Goal: Task Accomplishment & Management: Complete application form

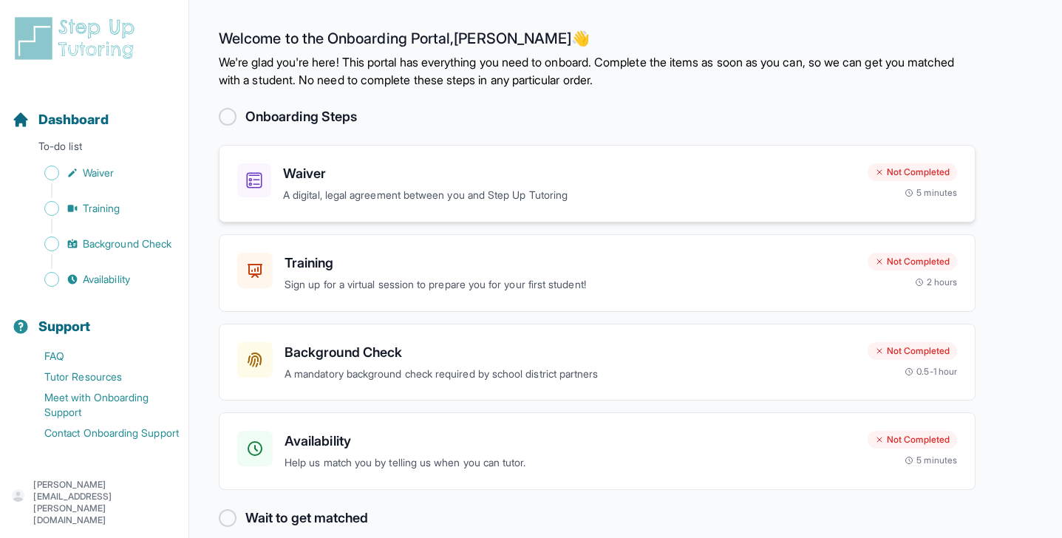
click at [419, 189] on p "A digital, legal agreement between you and Step Up Tutoring" at bounding box center [569, 195] width 573 height 17
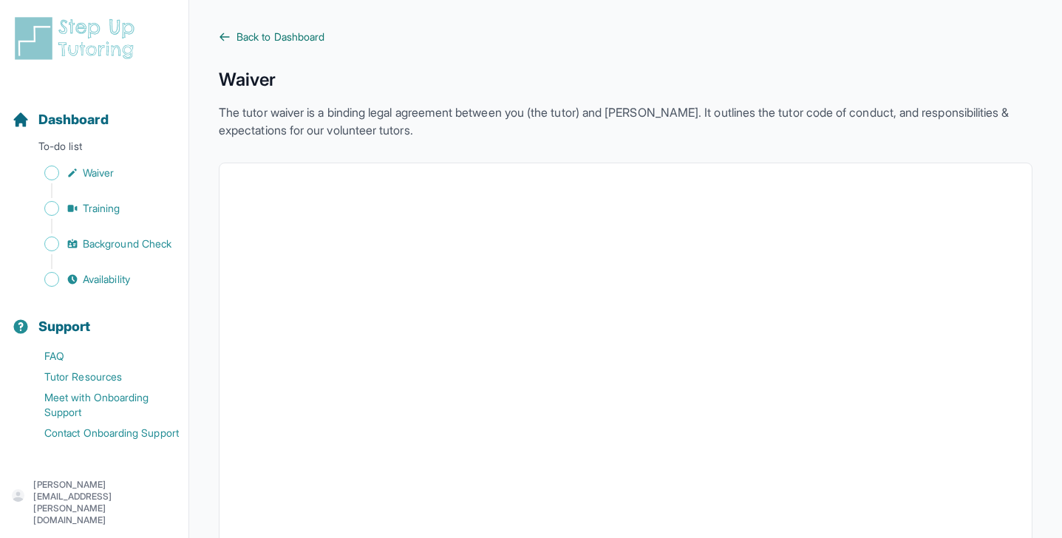
click at [228, 43] on link "Back to Dashboard" at bounding box center [625, 37] width 813 height 15
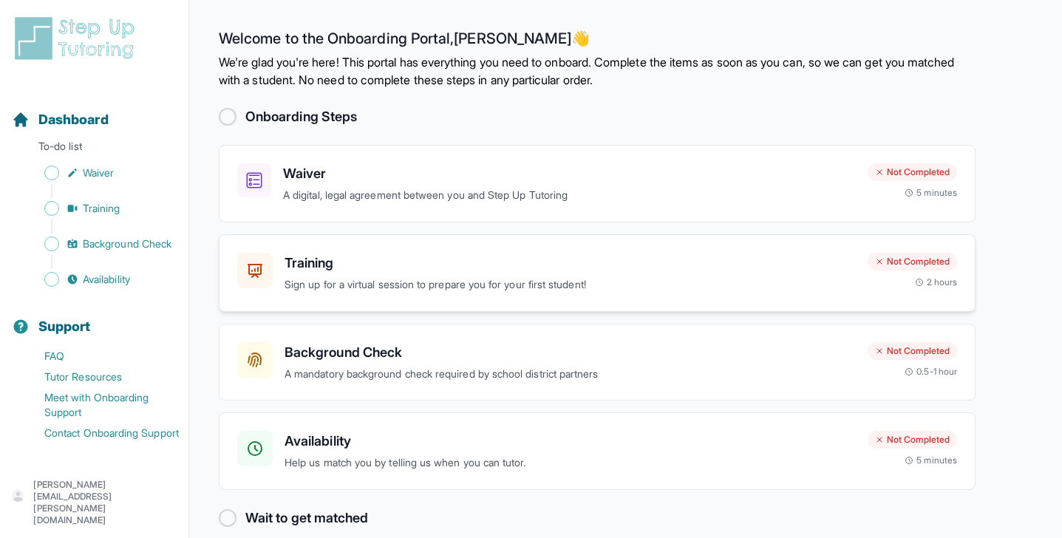
click at [342, 283] on p "Sign up for a virtual session to prepare you for your first student!" at bounding box center [569, 284] width 571 height 17
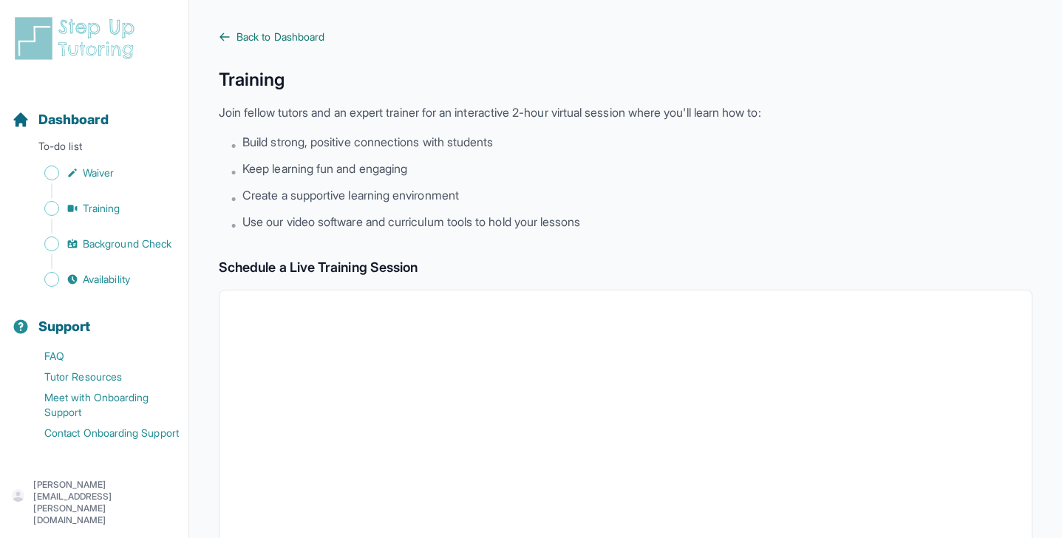
click at [247, 33] on span "Back to Dashboard" at bounding box center [280, 37] width 88 height 15
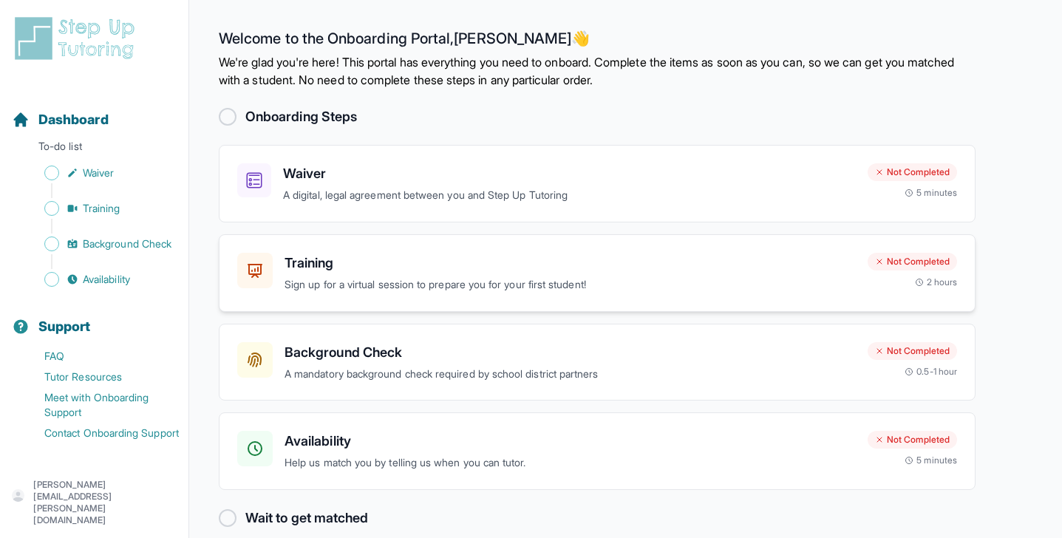
click at [344, 250] on div "Training Sign up for a virtual session to prepare you for your first student! N…" at bounding box center [597, 273] width 756 height 78
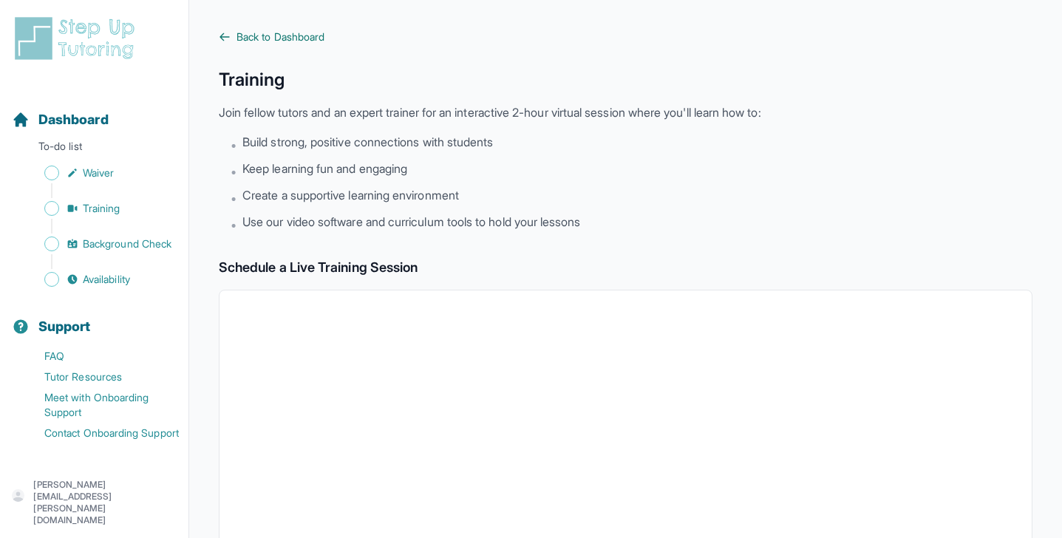
click at [223, 35] on icon at bounding box center [225, 37] width 12 height 12
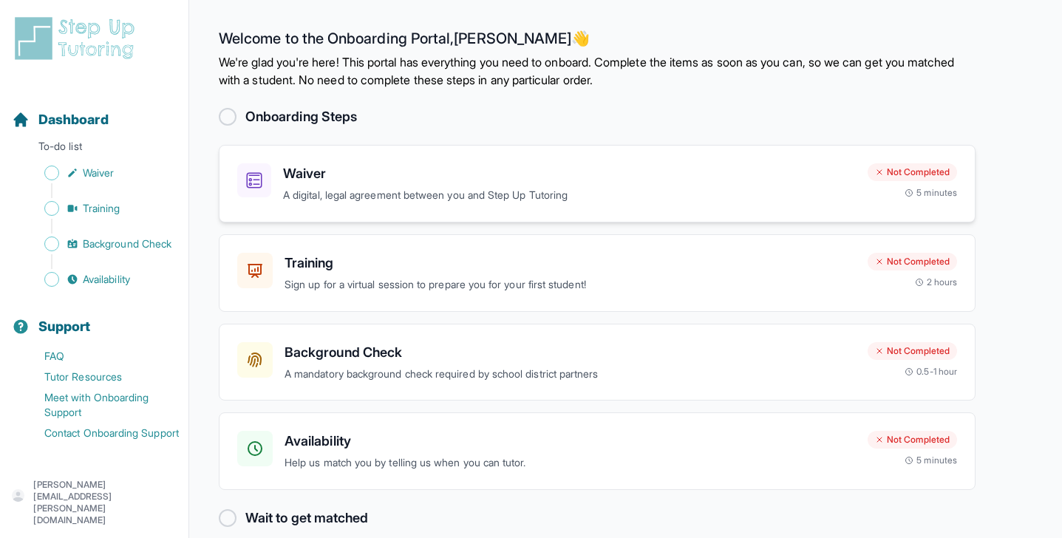
click at [403, 185] on div "Waiver A digital, legal agreement between you and Step Up Tutoring" at bounding box center [569, 183] width 573 height 41
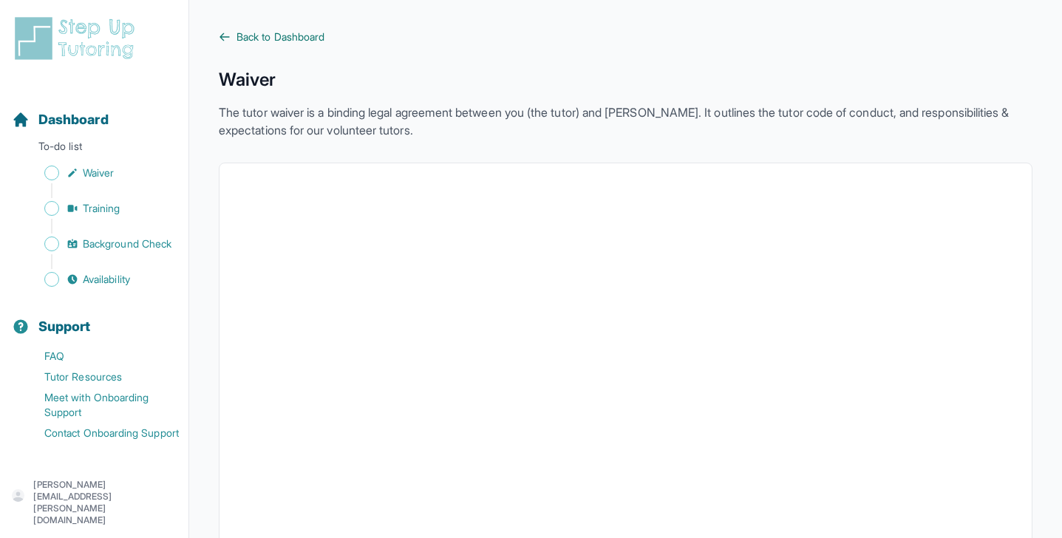
click at [313, 38] on span "Back to Dashboard" at bounding box center [280, 37] width 88 height 15
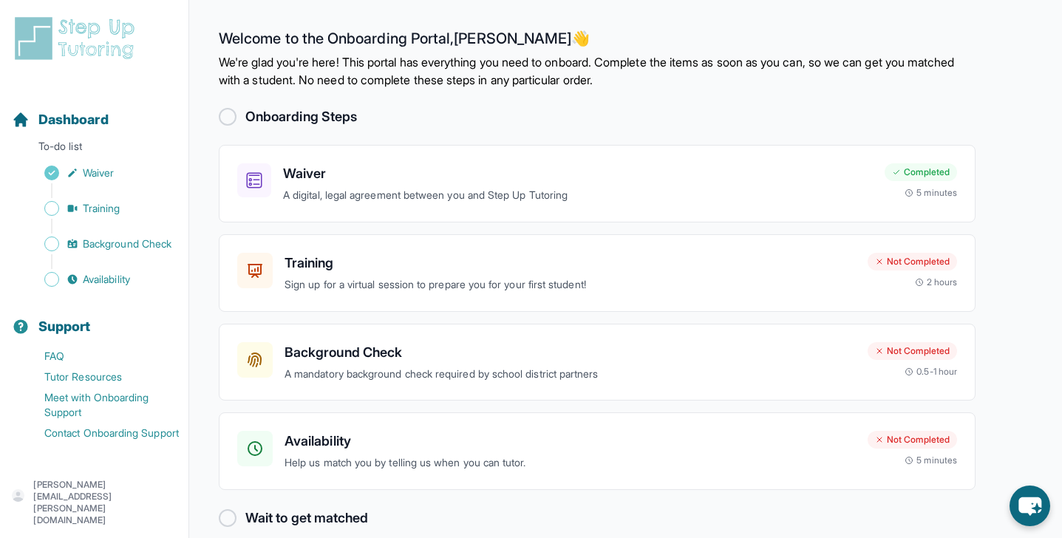
scroll to position [20, 0]
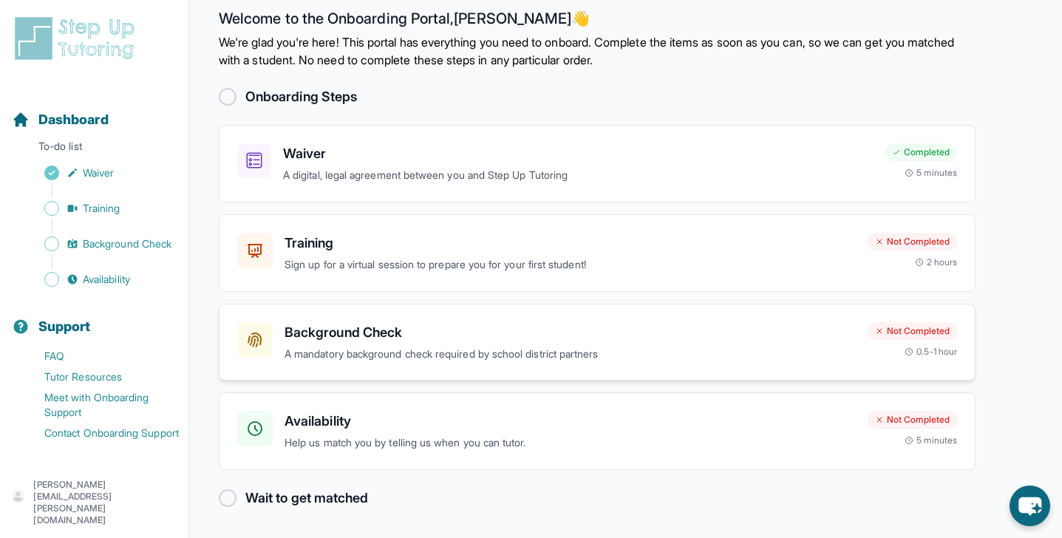
click at [360, 325] on h3 "Background Check" at bounding box center [569, 332] width 571 height 21
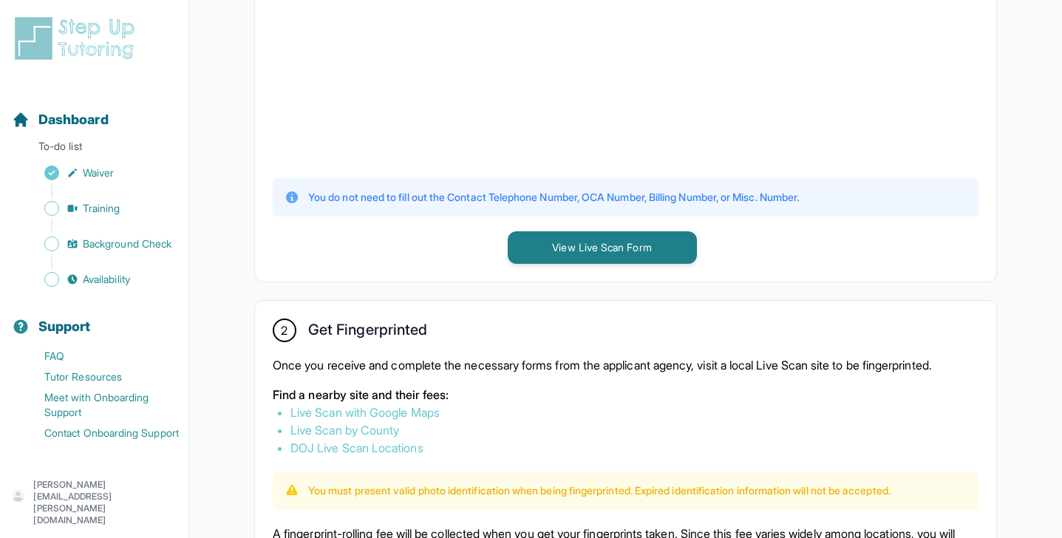
scroll to position [558, 0]
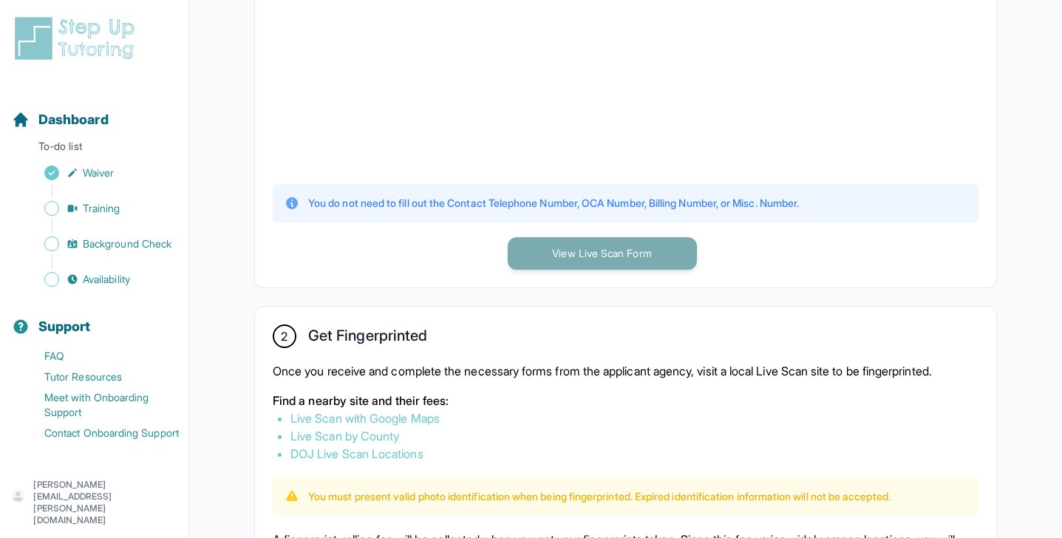
click at [576, 261] on button "View Live Scan Form" at bounding box center [601, 253] width 189 height 33
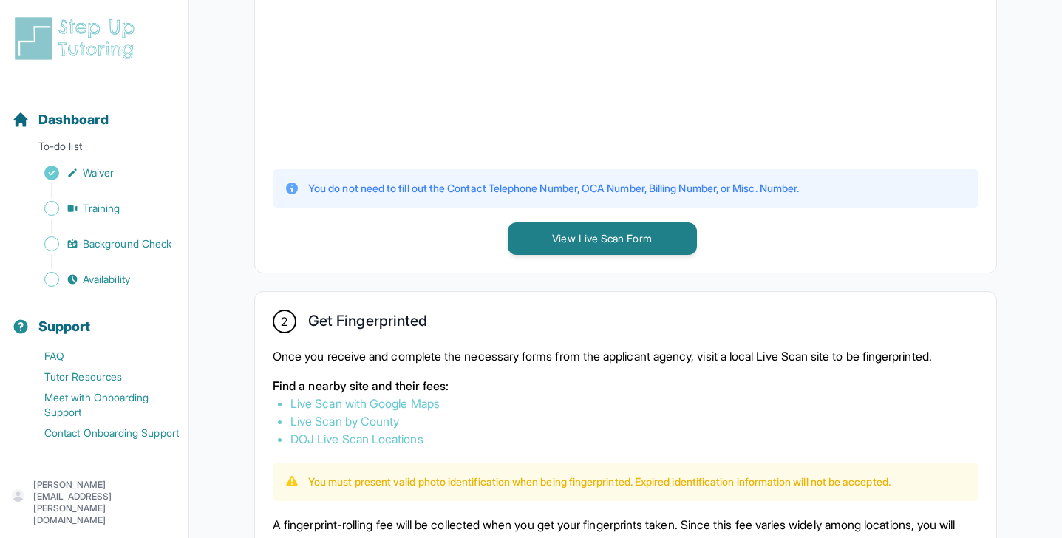
scroll to position [591, 0]
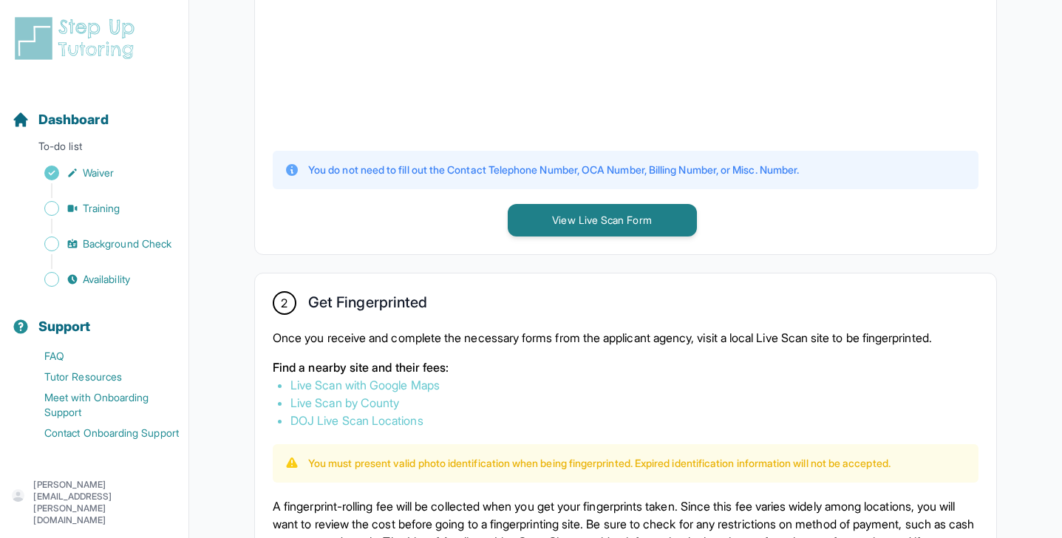
click at [378, 403] on link "Live Scan by County" at bounding box center [344, 402] width 109 height 15
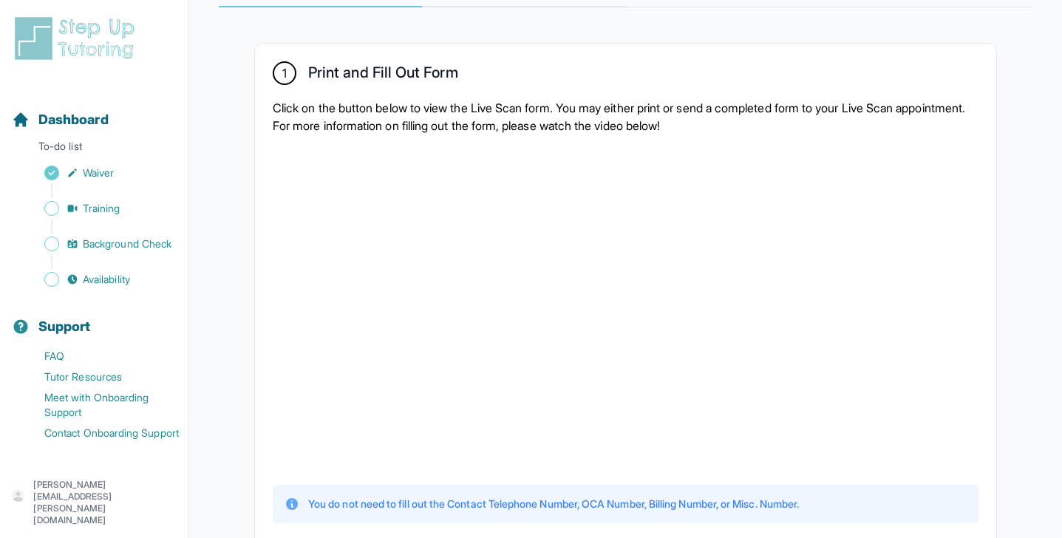
scroll to position [275, 0]
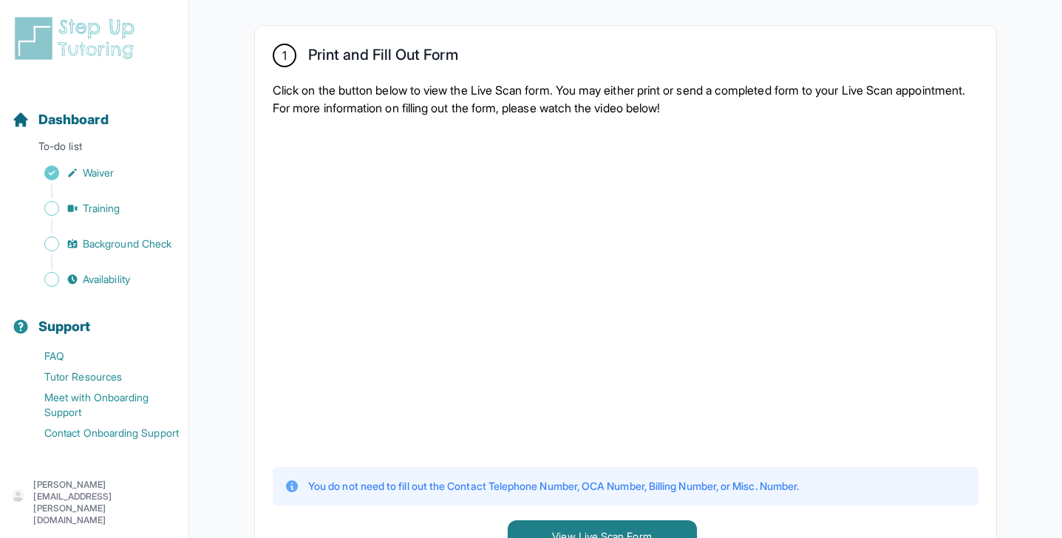
click at [866, 266] on div at bounding box center [625, 291] width 705 height 324
click at [962, 224] on div at bounding box center [625, 291] width 705 height 324
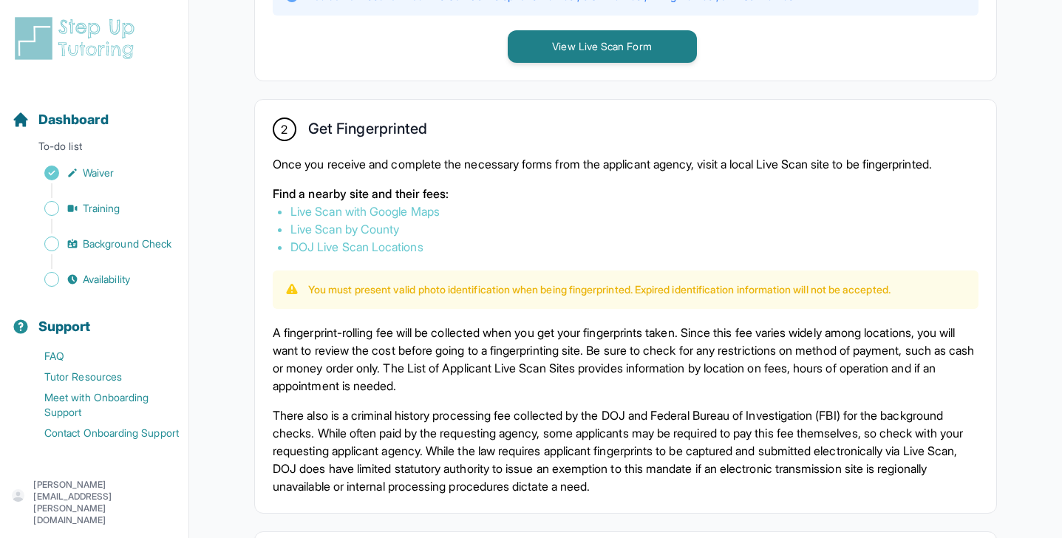
scroll to position [765, 0]
click at [772, 328] on p "A fingerprint-rolling fee will be collected when you get your fingerprints take…" at bounding box center [625, 358] width 705 height 71
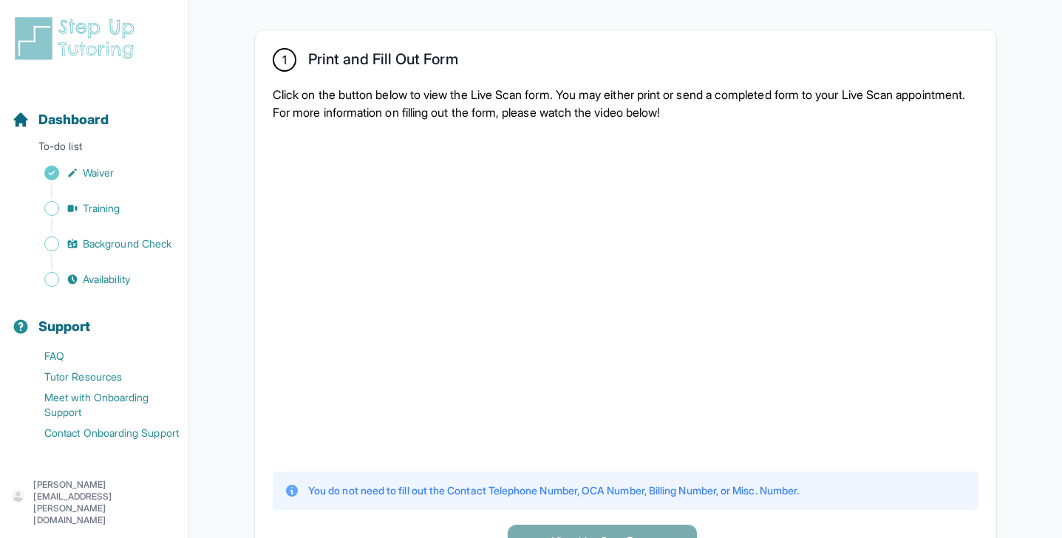
scroll to position [0, 0]
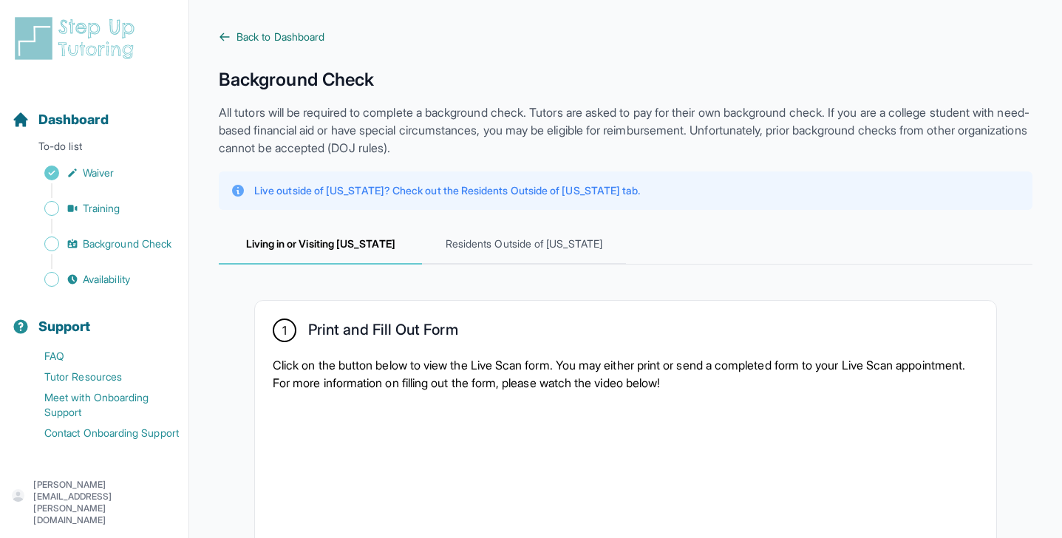
click at [251, 44] on span "Back to Dashboard" at bounding box center [280, 37] width 88 height 15
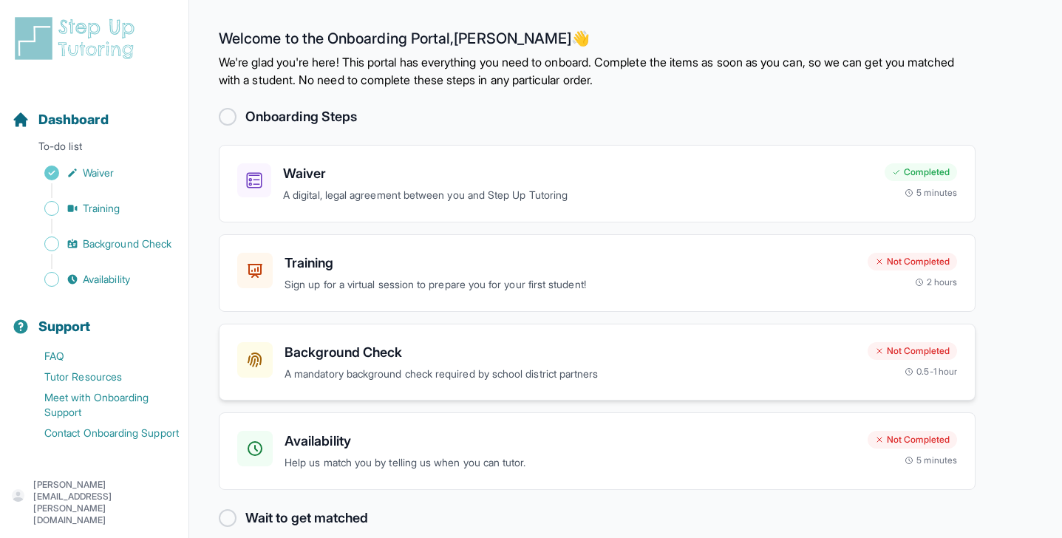
scroll to position [20, 0]
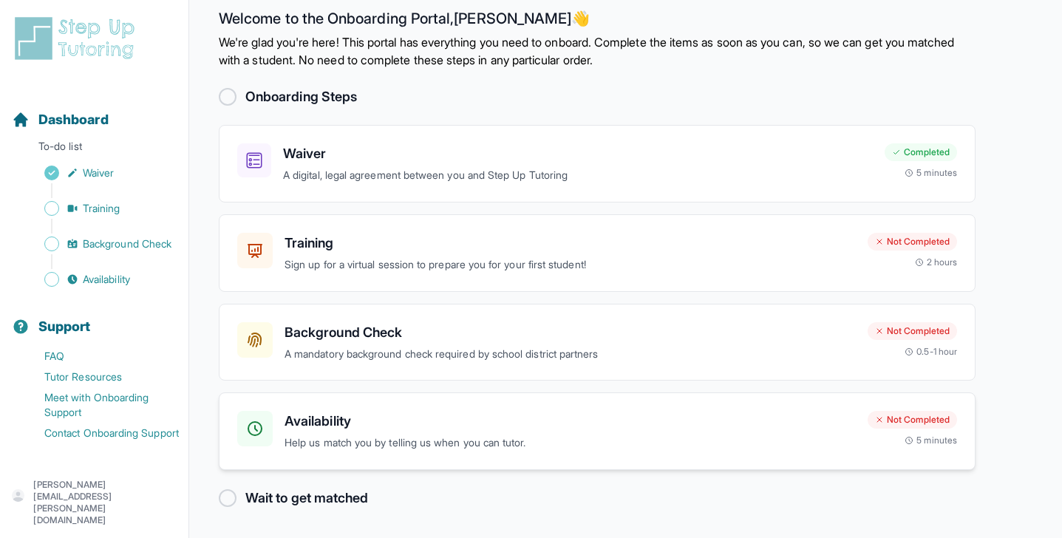
click at [396, 417] on h3 "Availability" at bounding box center [569, 421] width 571 height 21
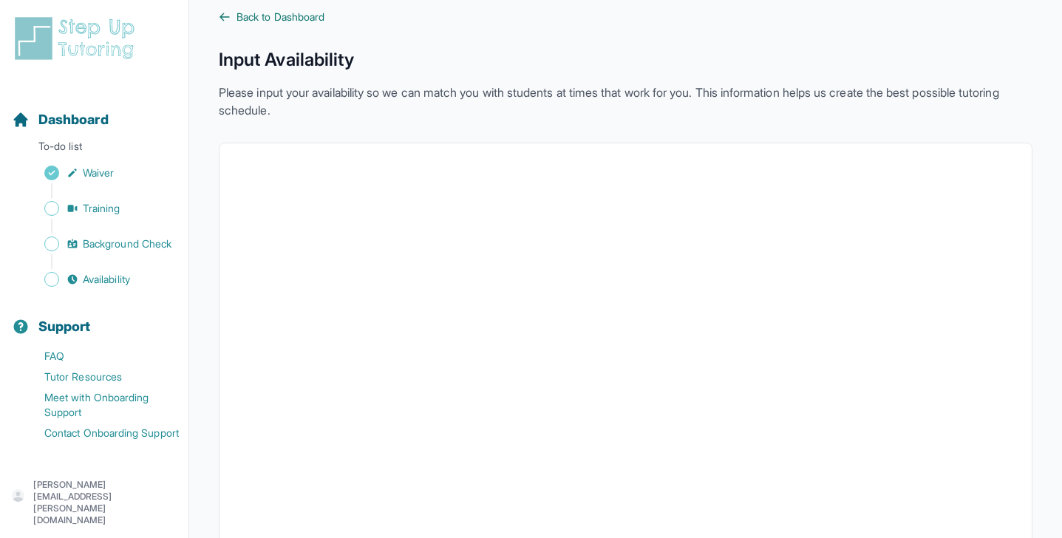
click at [267, 14] on span "Back to Dashboard" at bounding box center [280, 17] width 88 height 15
